Goal: Task Accomplishment & Management: Use online tool/utility

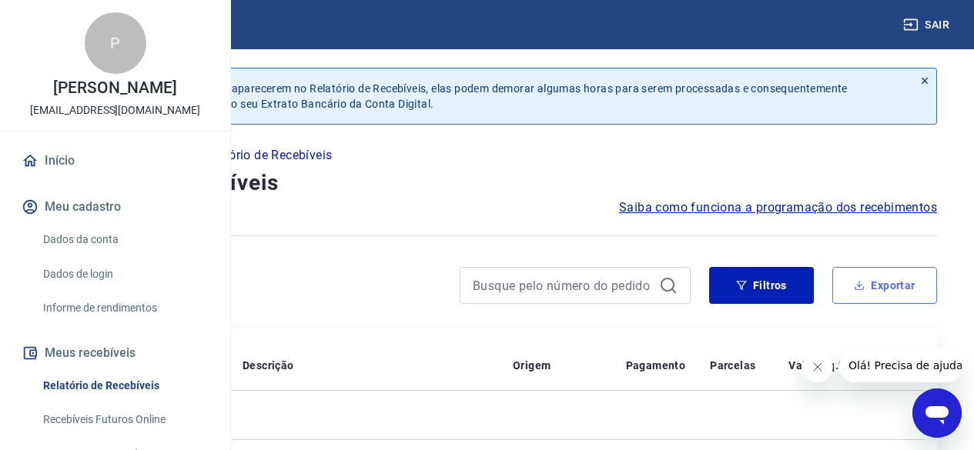
click at [898, 283] on button "Exportar" at bounding box center [884, 285] width 105 height 37
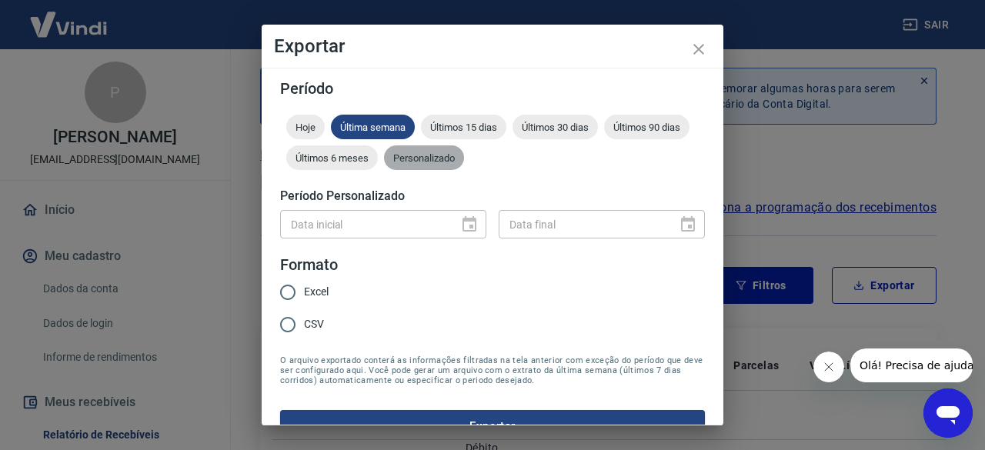
click at [464, 156] on span "Personalizado" at bounding box center [424, 158] width 80 height 12
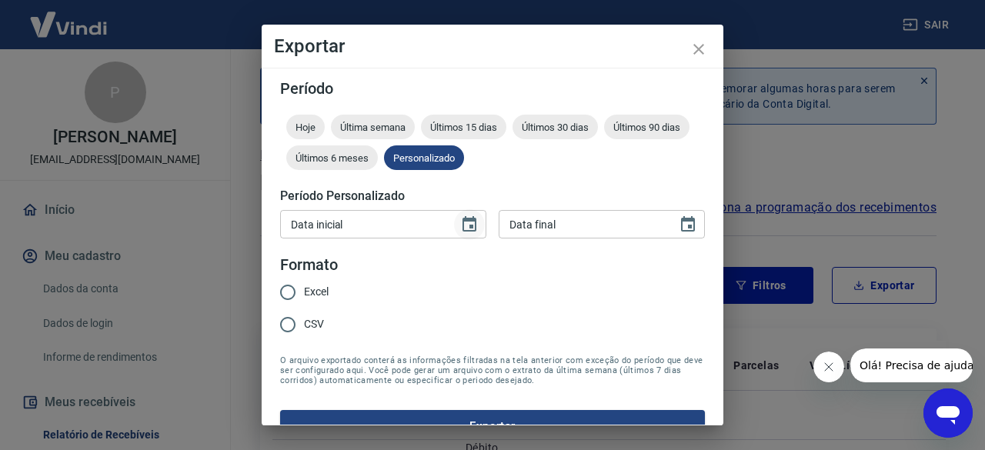
click at [466, 226] on icon "Choose date" at bounding box center [470, 223] width 14 height 15
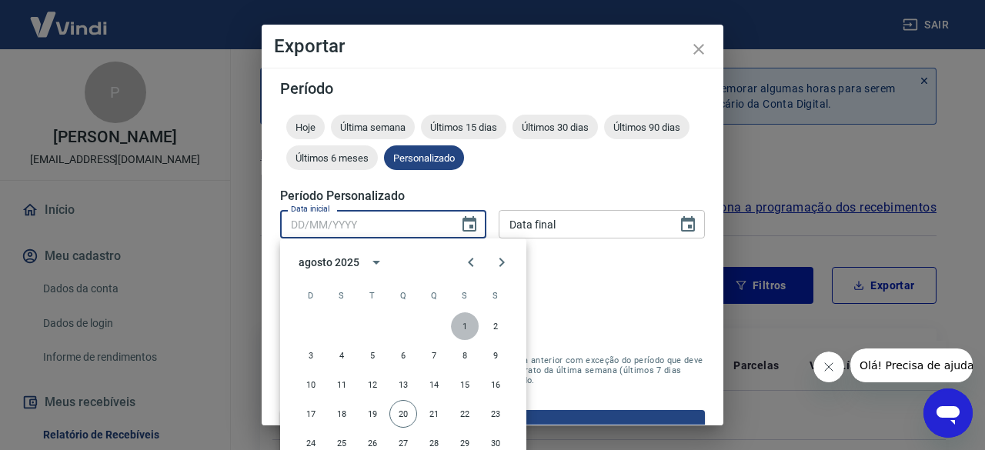
click at [468, 319] on button "1" at bounding box center [465, 326] width 28 height 28
type input "[DATE]"
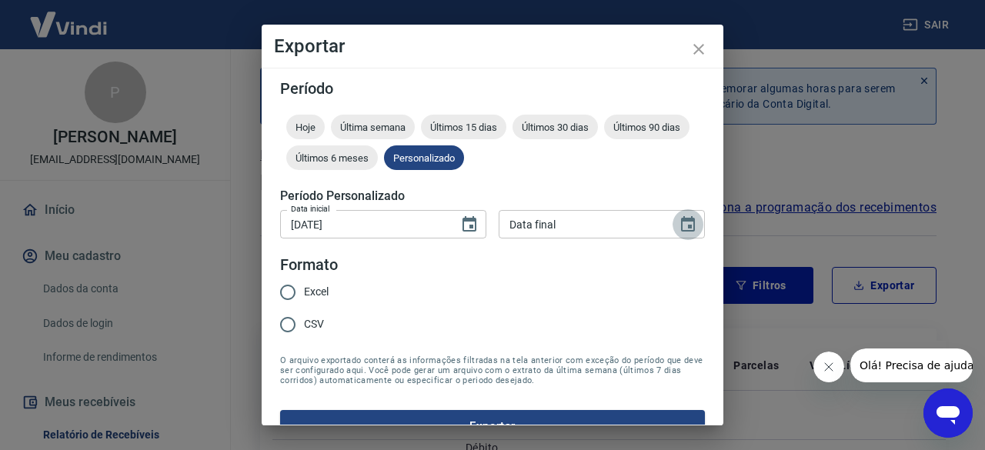
click at [681, 230] on icon "Choose date" at bounding box center [688, 223] width 14 height 15
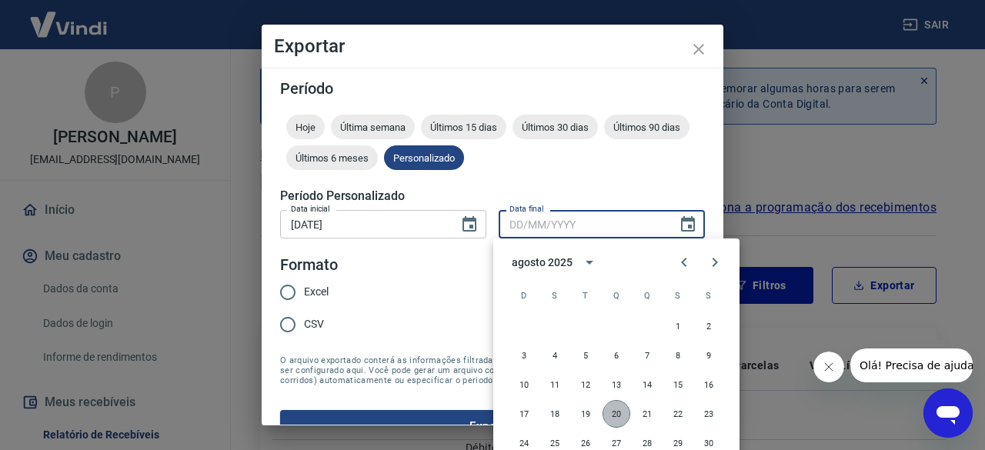
click at [615, 419] on button "20" at bounding box center [617, 414] width 28 height 28
type input "[DATE]"
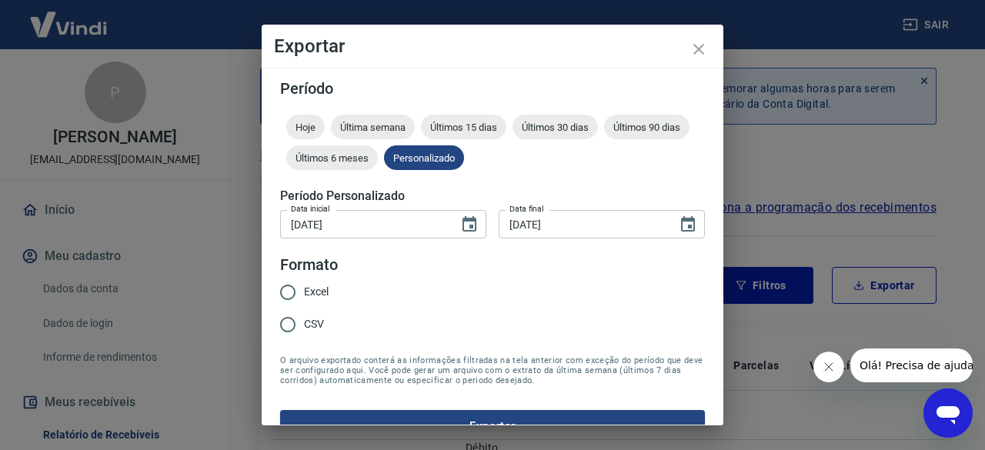
click at [319, 290] on span "Excel" at bounding box center [316, 292] width 25 height 16
click at [304, 290] on input "Excel" at bounding box center [288, 292] width 32 height 32
radio input "true"
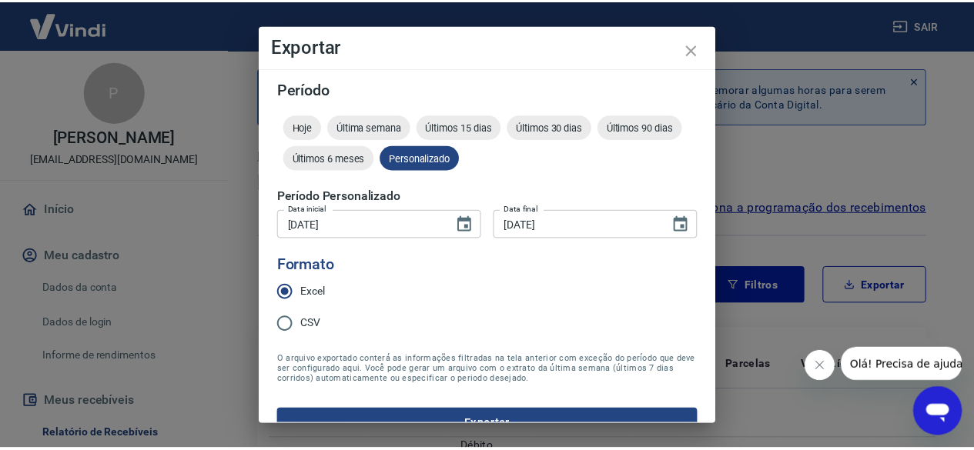
scroll to position [30, 0]
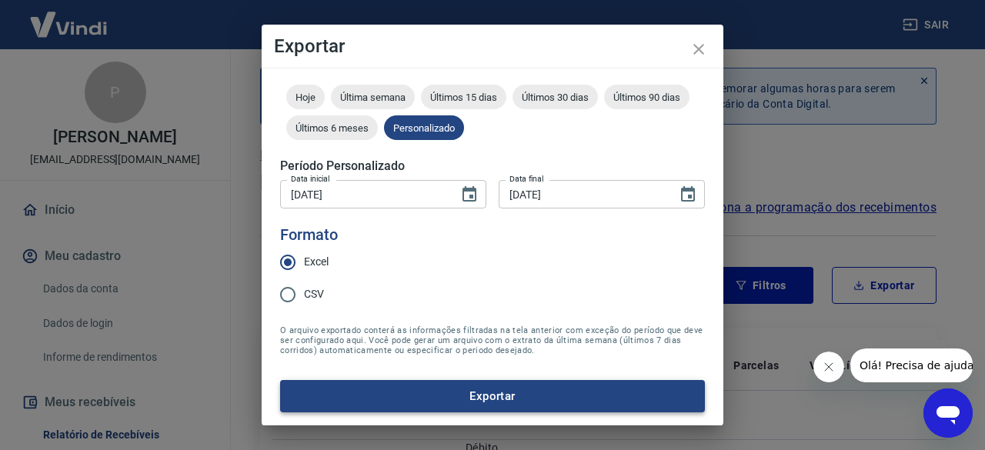
click at [568, 392] on button "Exportar" at bounding box center [492, 396] width 425 height 32
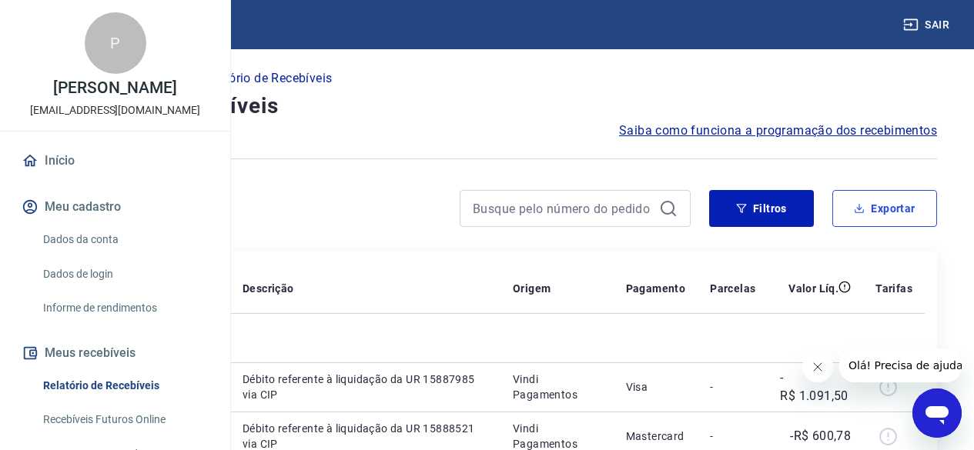
scroll to position [154, 0]
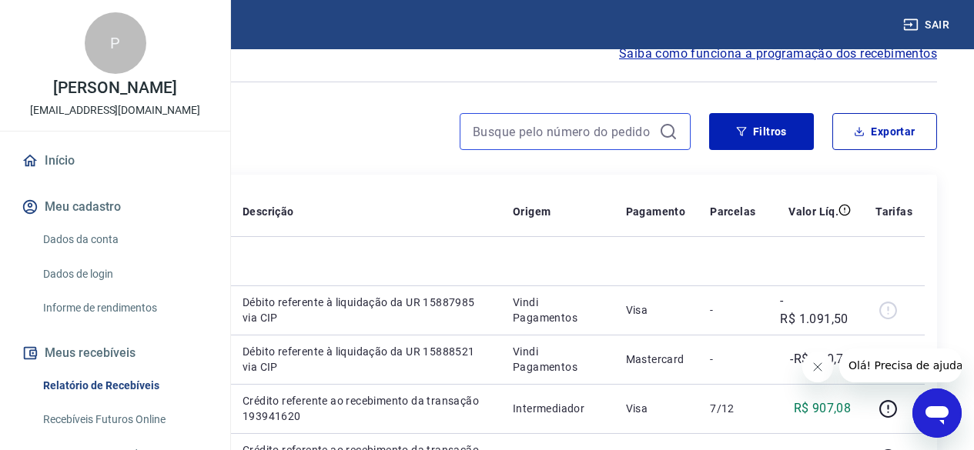
click at [535, 127] on input at bounding box center [563, 131] width 180 height 23
paste input "625565243"
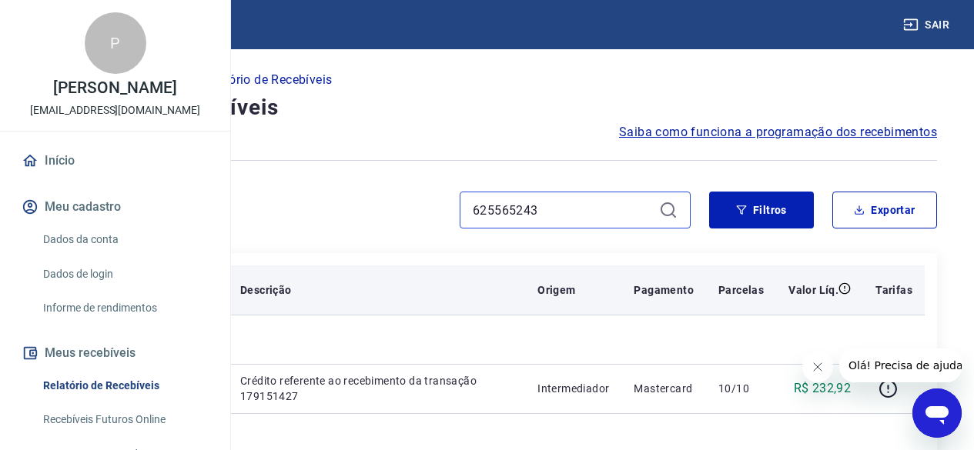
scroll to position [154, 0]
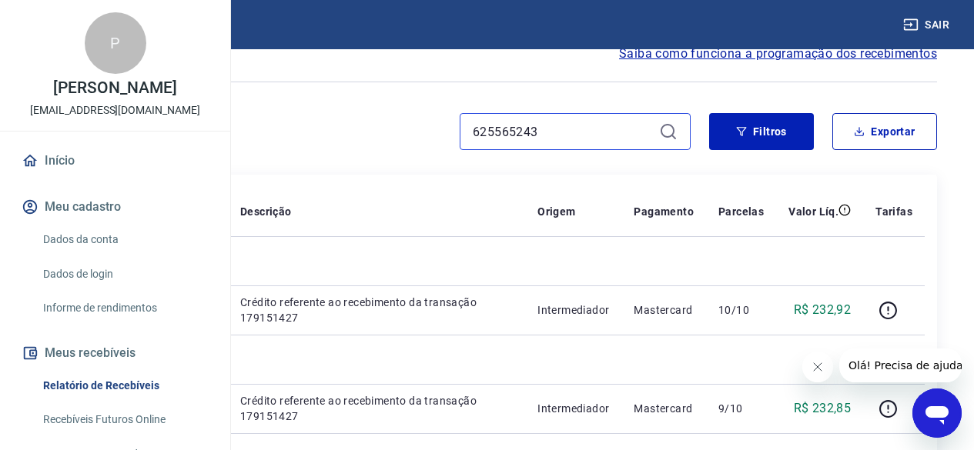
type input "625565243"
click at [667, 133] on icon at bounding box center [668, 131] width 18 height 18
click at [667, 127] on icon at bounding box center [668, 131] width 18 height 18
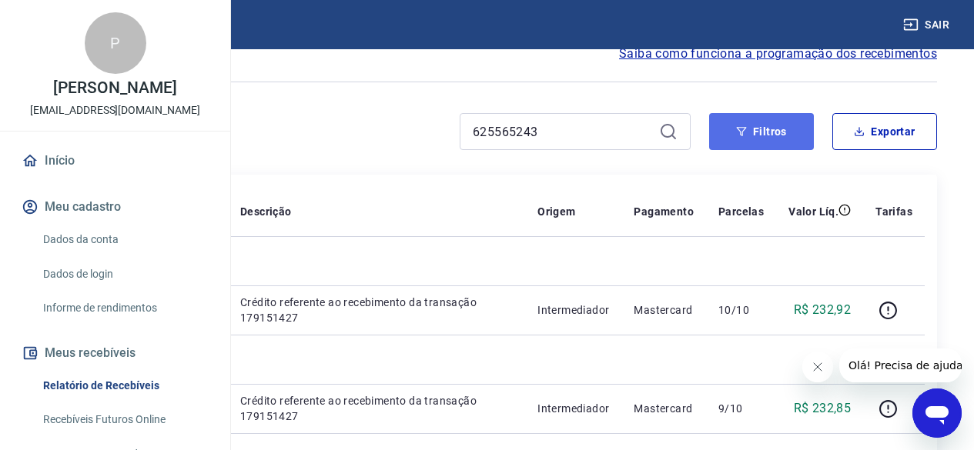
click at [759, 137] on button "Filtros" at bounding box center [761, 131] width 105 height 37
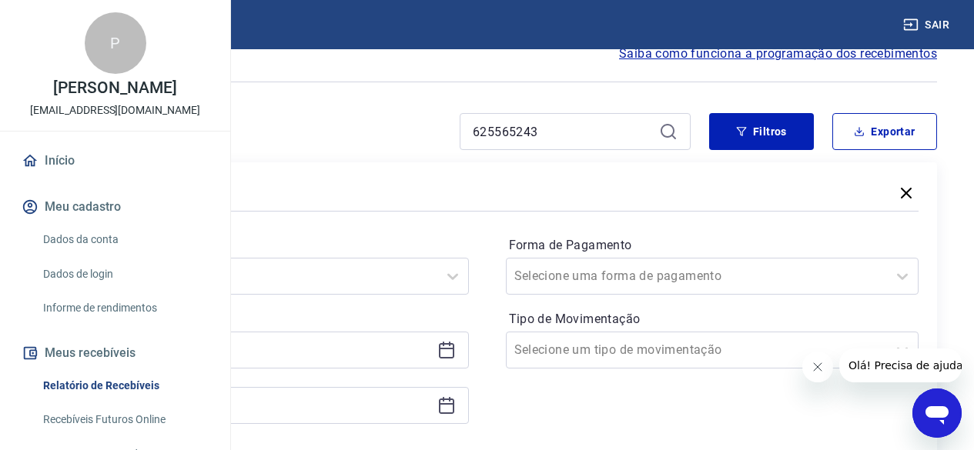
click at [663, 132] on icon at bounding box center [668, 131] width 18 height 18
click at [602, 129] on input "625565243" at bounding box center [563, 131] width 180 height 23
click at [667, 129] on icon at bounding box center [668, 131] width 18 height 18
click at [565, 132] on input "625565243" at bounding box center [563, 131] width 180 height 23
click at [868, 125] on button "Exportar" at bounding box center [884, 131] width 105 height 37
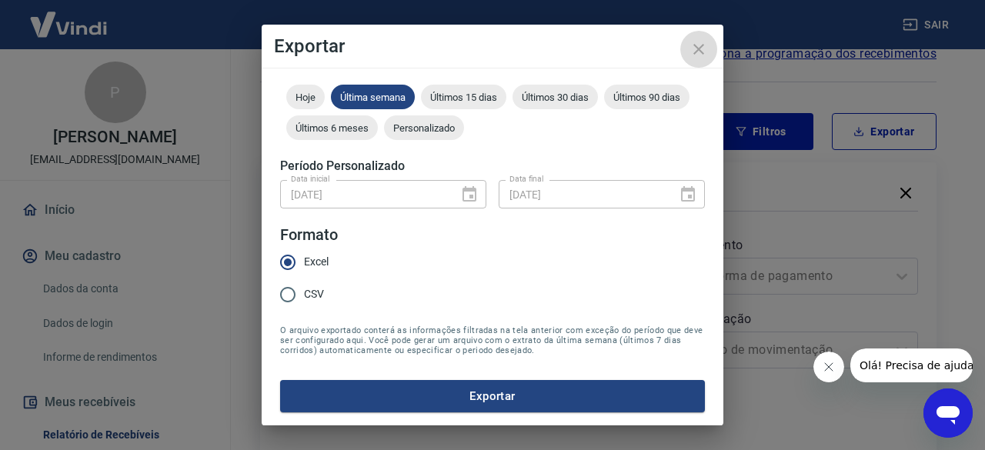
click at [694, 49] on icon "close" at bounding box center [699, 49] width 18 height 18
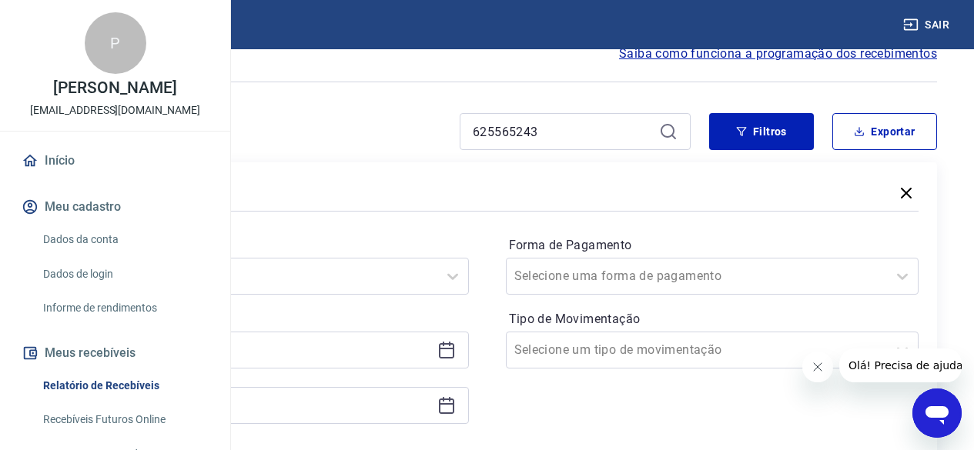
click at [662, 130] on icon at bounding box center [667, 131] width 14 height 14
click at [669, 127] on icon at bounding box center [668, 131] width 18 height 18
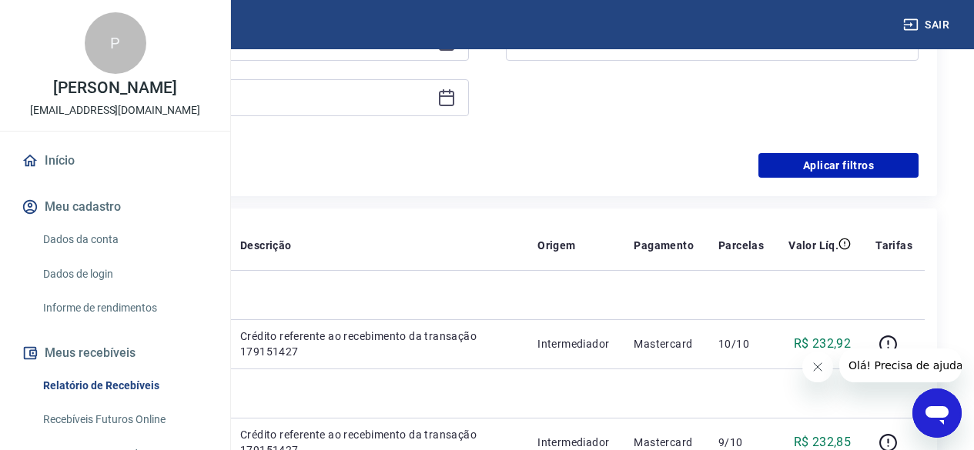
scroll to position [539, 0]
